Goal: Task Accomplishment & Management: Manage account settings

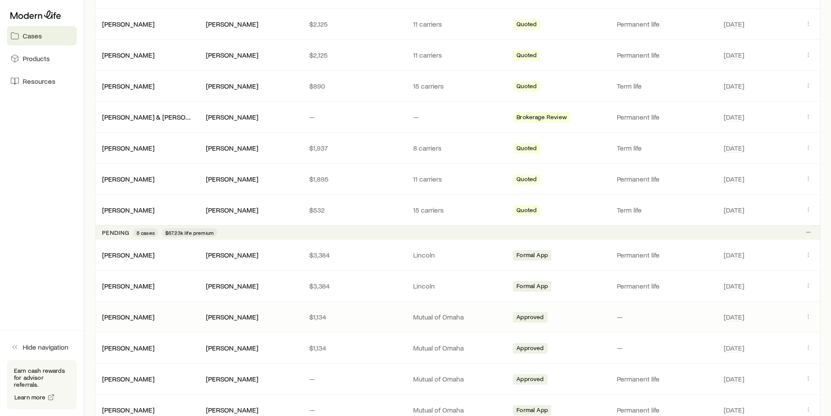
scroll to position [349, 0]
click at [810, 255] on icon "Client cases" at bounding box center [808, 253] width 7 height 7
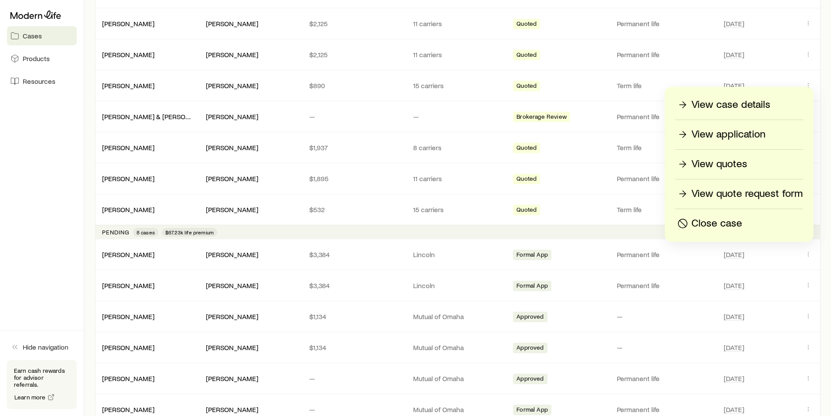
click at [744, 131] on p "View application" at bounding box center [729, 134] width 74 height 14
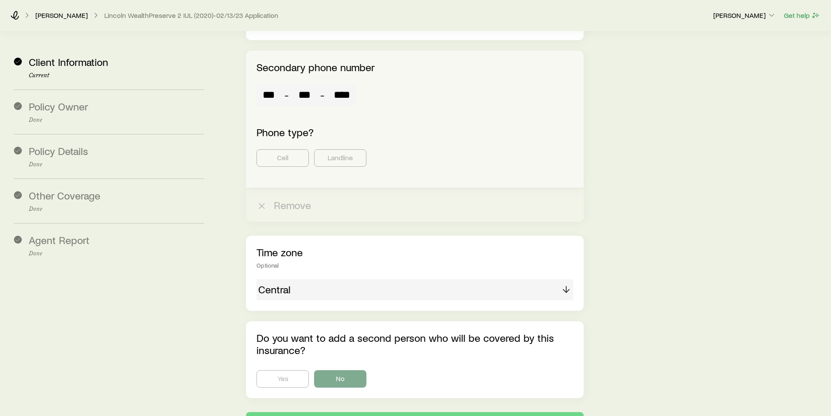
scroll to position [1584, 0]
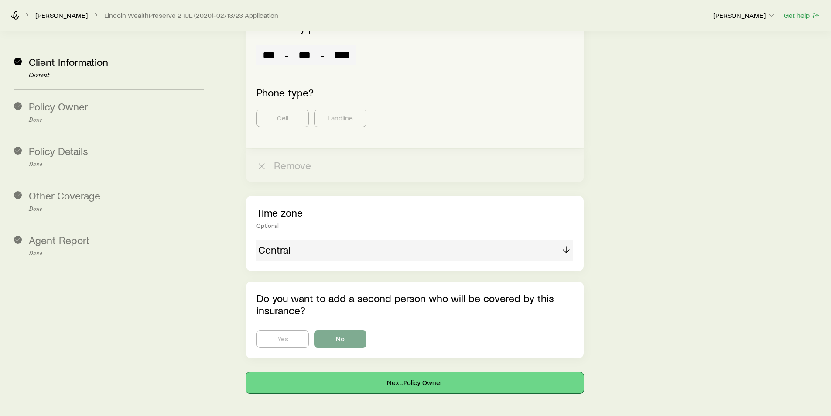
click at [417, 372] on button "Next: Policy Owner" at bounding box center [414, 382] width 337 height 21
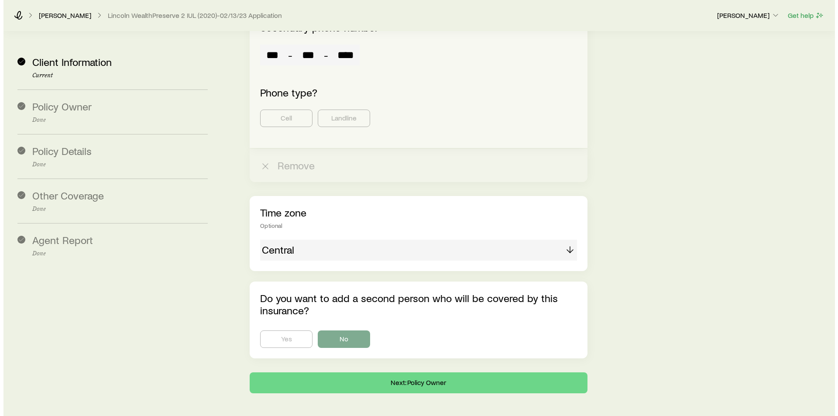
scroll to position [0, 0]
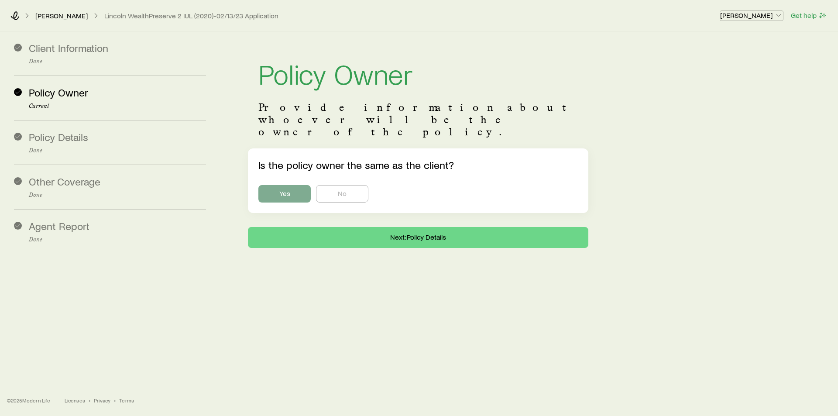
click at [773, 15] on p "[PERSON_NAME]" at bounding box center [751, 15] width 63 height 9
click at [459, 22] on div "[PERSON_NAME] WealthPreserve 2 IUL (2020)-02/13/23 Application [PERSON_NAME] Ge…" at bounding box center [419, 15] width 838 height 31
click at [69, 16] on link "[PERSON_NAME]" at bounding box center [61, 16] width 53 height 8
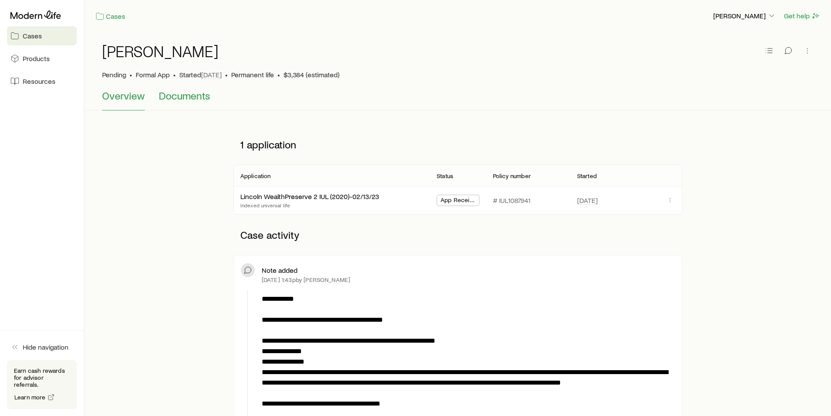
click at [182, 98] on span "Documents" at bounding box center [184, 95] width 51 height 12
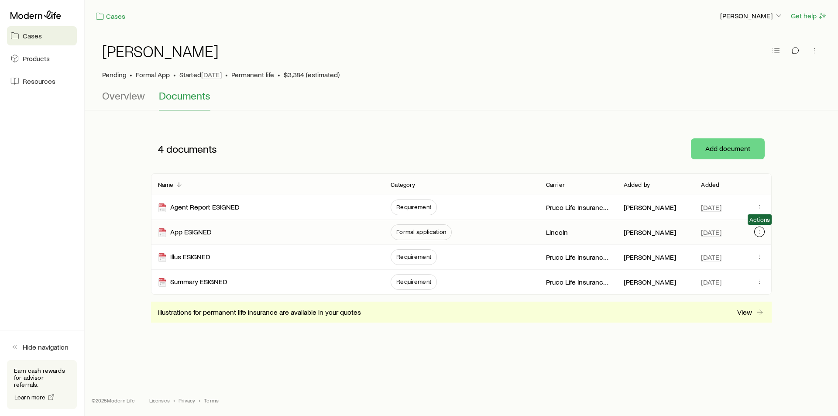
click at [760, 230] on icon "button" at bounding box center [759, 231] width 7 height 7
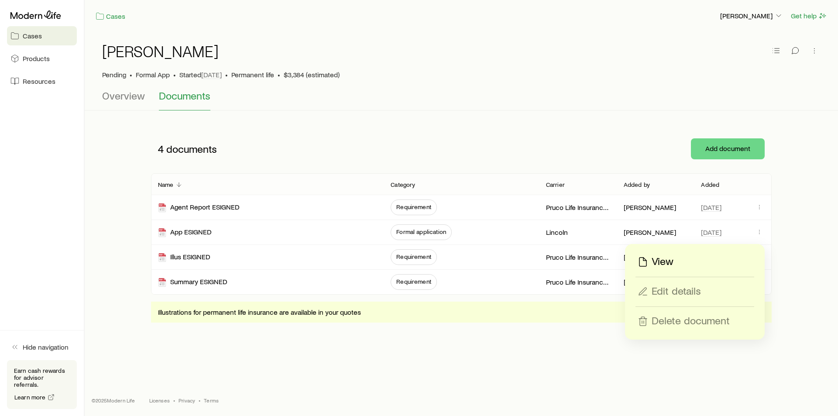
click at [666, 262] on p "View" at bounding box center [662, 262] width 22 height 14
